Goal: Task Accomplishment & Management: Manage account settings

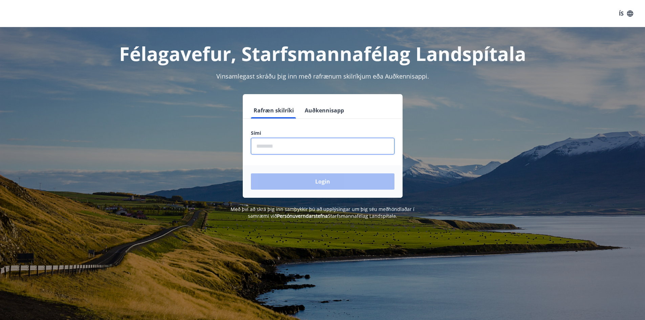
click at [274, 145] on input "phone" at bounding box center [322, 146] width 143 height 17
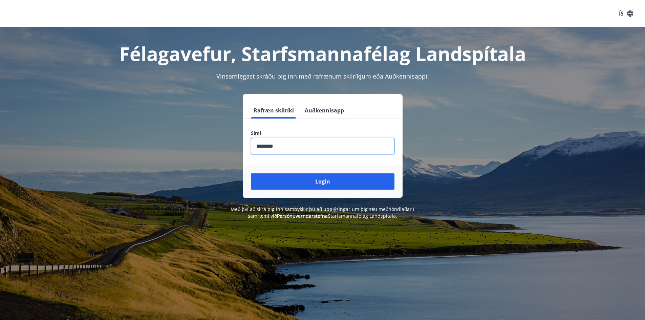
type input "********"
click at [251, 173] on button "Login" at bounding box center [322, 181] width 143 height 16
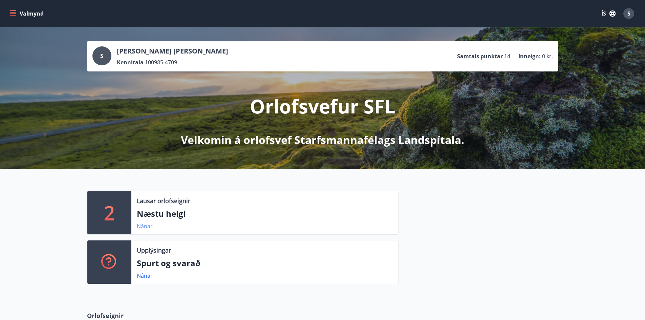
click at [139, 229] on link "Nánar" at bounding box center [145, 225] width 16 height 7
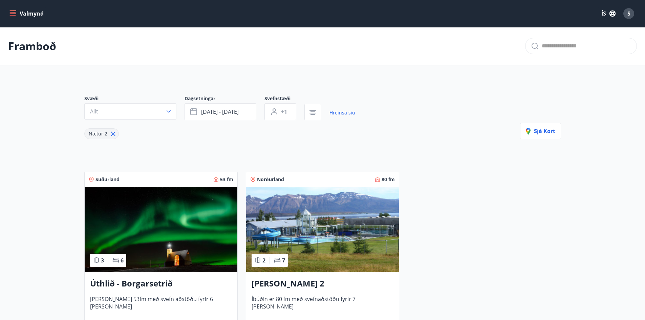
drag, startPoint x: 112, startPoint y: 134, endPoint x: 125, endPoint y: 133, distance: 12.3
click at [113, 134] on icon at bounding box center [112, 133] width 7 height 7
type input "*"
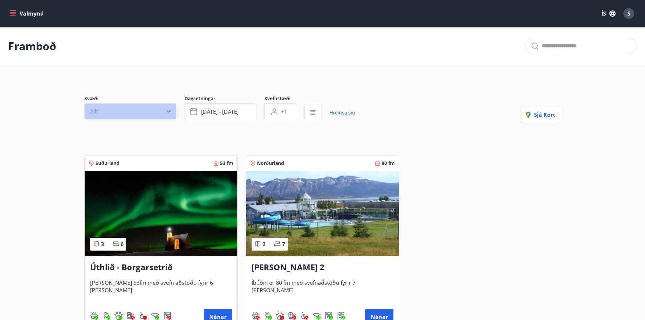
click at [172, 111] on button "Allt" at bounding box center [130, 111] width 92 height 16
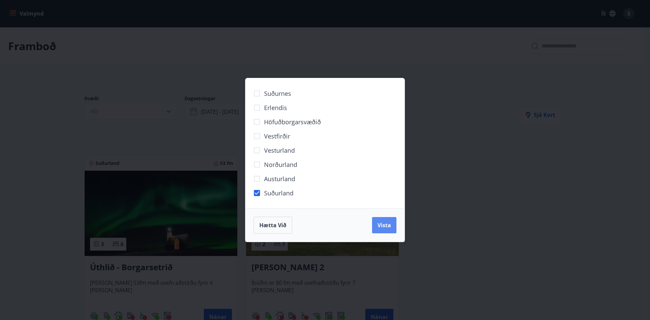
click at [385, 222] on span "Vista" at bounding box center [384, 224] width 14 height 7
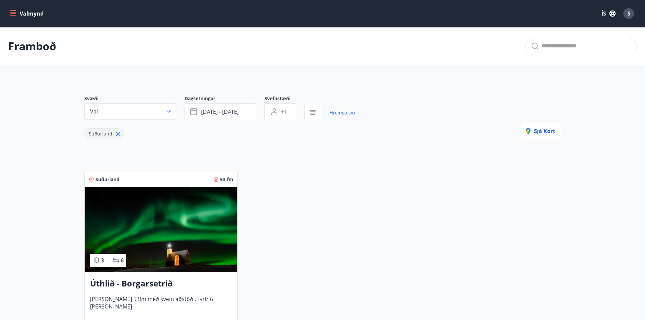
click at [115, 133] on icon at bounding box center [117, 133] width 7 height 7
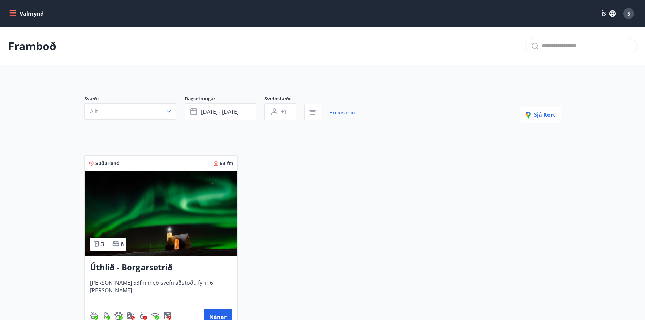
click at [13, 12] on icon "menu" at bounding box center [12, 13] width 7 height 7
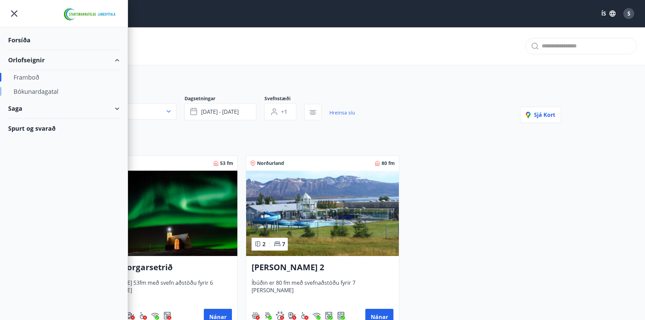
click at [36, 89] on div "Bókunardagatal" at bounding box center [64, 91] width 100 height 14
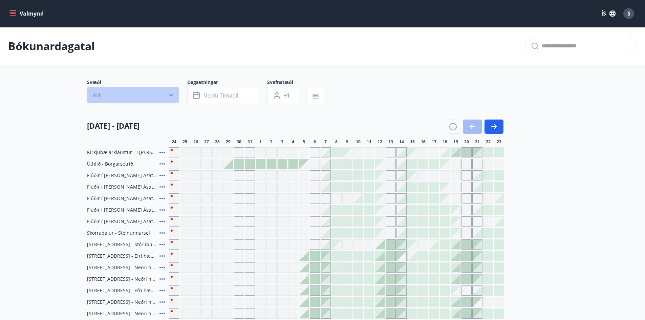
click at [167, 98] on button "Allt" at bounding box center [133, 95] width 92 height 16
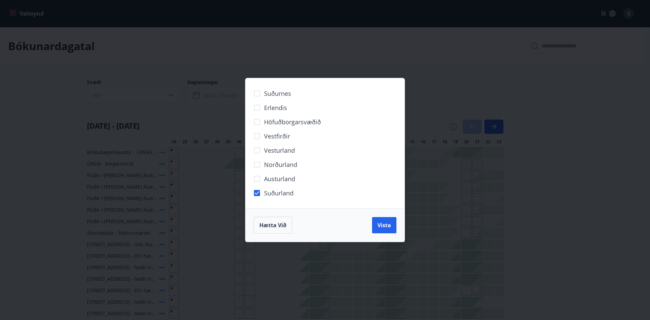
click at [408, 228] on div "Suðurnes Erlendis Höfuðborgarsvæðið Vestfirðir Vesturland Norðurland Austurland…" at bounding box center [325, 160] width 650 height 320
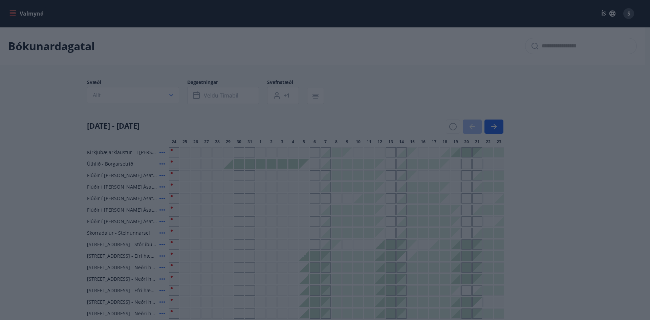
click at [398, 227] on body "Valmynd ÍS S Bókunardagatal Svæði Allt Dagsetningar Veldu tímabil Svefnstæði +1…" at bounding box center [325, 206] width 650 height 413
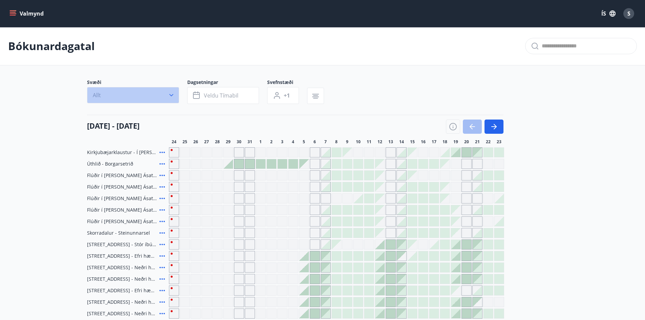
click at [175, 96] on button "Allt" at bounding box center [133, 95] width 92 height 16
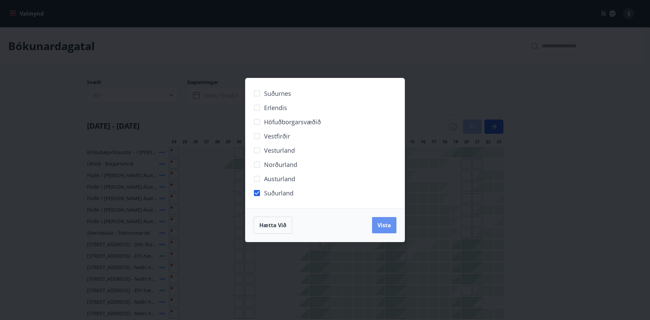
drag, startPoint x: 386, startPoint y: 220, endPoint x: 367, endPoint y: 114, distance: 107.3
click at [386, 220] on button "Vista" at bounding box center [384, 225] width 24 height 16
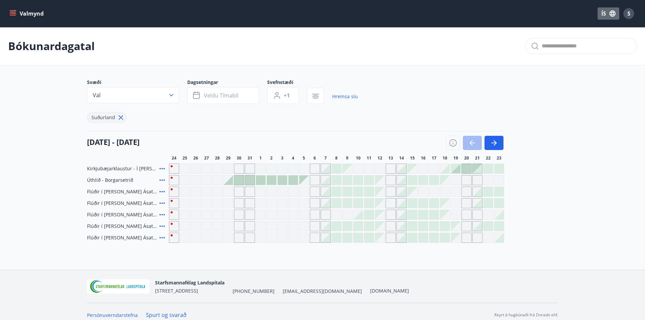
click at [612, 15] on icon "button" at bounding box center [612, 13] width 6 height 6
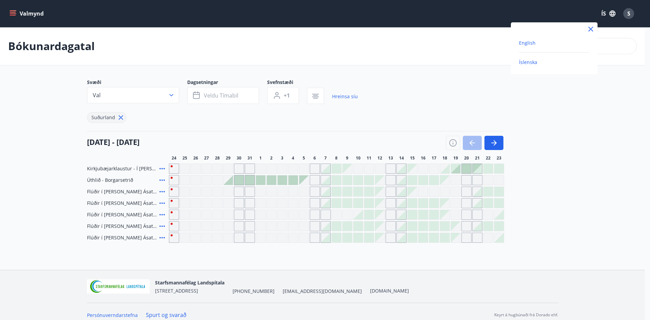
click at [525, 40] on span "English" at bounding box center [527, 43] width 17 height 6
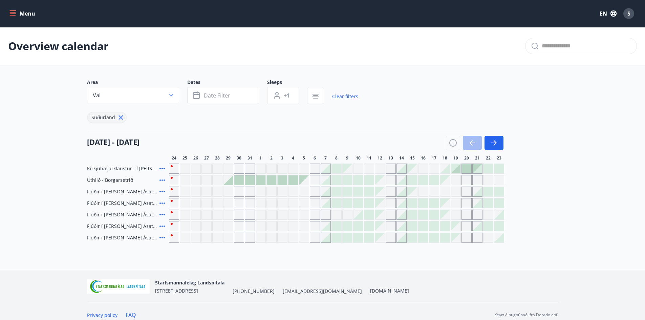
click at [600, 10] on button "EN" at bounding box center [608, 13] width 22 height 12
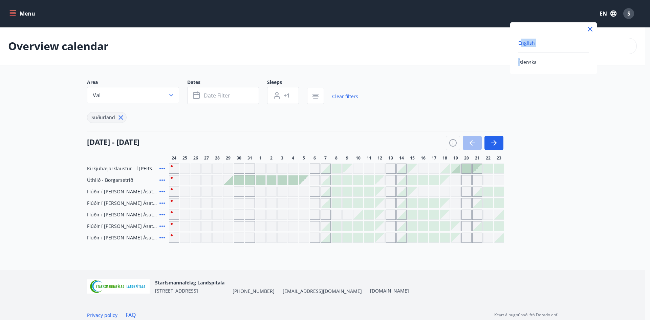
drag, startPoint x: 520, startPoint y: 62, endPoint x: 523, endPoint y: 41, distance: 21.0
click at [522, 41] on div "English Íslenska" at bounding box center [553, 52] width 87 height 27
click at [523, 41] on span "English" at bounding box center [526, 43] width 17 height 6
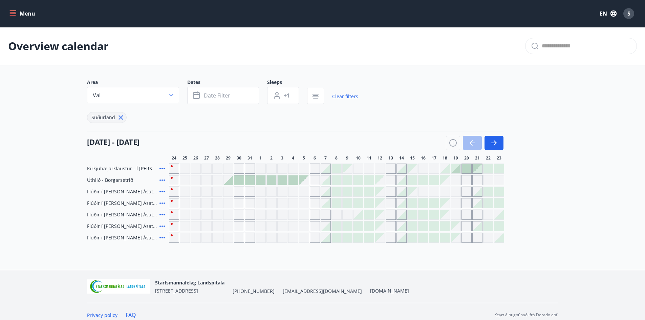
click at [629, 10] on span "S" at bounding box center [628, 13] width 3 height 7
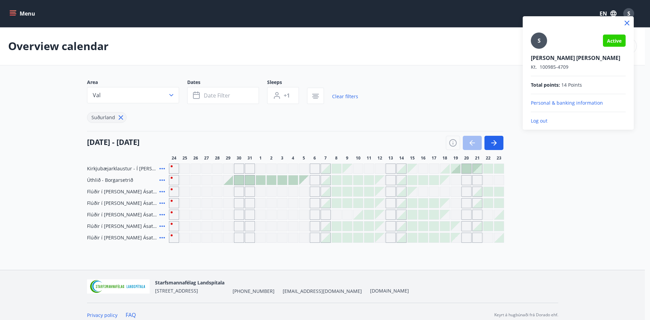
click at [534, 122] on p "Log out" at bounding box center [578, 120] width 95 height 7
